Goal: Find contact information: Find contact information

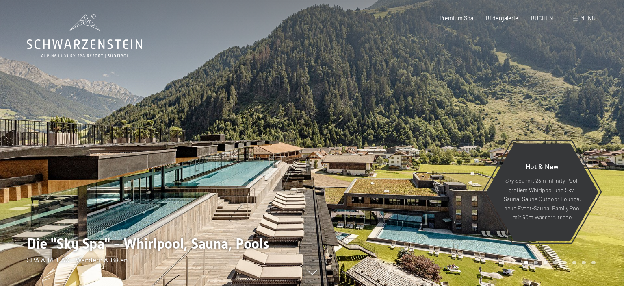
click at [579, 18] on div "Menü" at bounding box center [584, 18] width 22 height 8
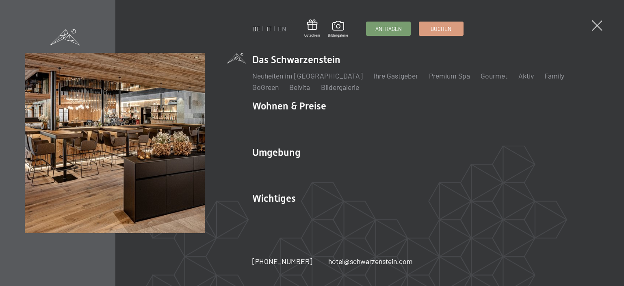
click at [269, 29] on link "IT" at bounding box center [269, 29] width 5 height 8
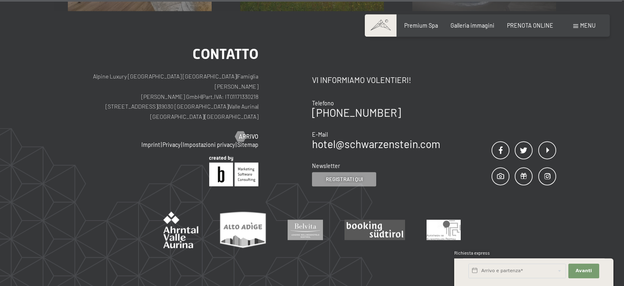
scroll to position [3434, 0]
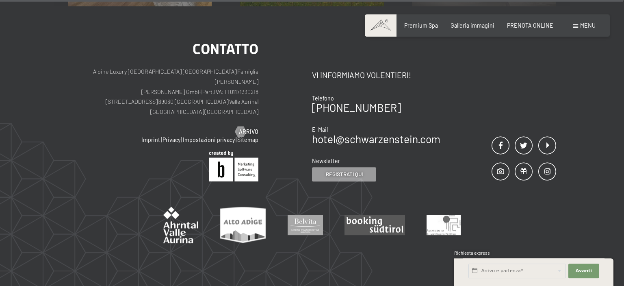
click at [385, 157] on div "Newsletter" at bounding box center [376, 161] width 128 height 8
drag, startPoint x: 446, startPoint y: 114, endPoint x: 313, endPoint y: 113, distance: 132.9
click at [313, 113] on div "Contatto Vi informiamo volentieri! Telefono [PHONE_NUMBER] E-Mail hotel@ no-spa…" at bounding box center [434, 111] width 244 height 139
copy link "hotel@ no-spam. schwarzenstein. no-spam. com"
